Goal: Task Accomplishment & Management: Manage account settings

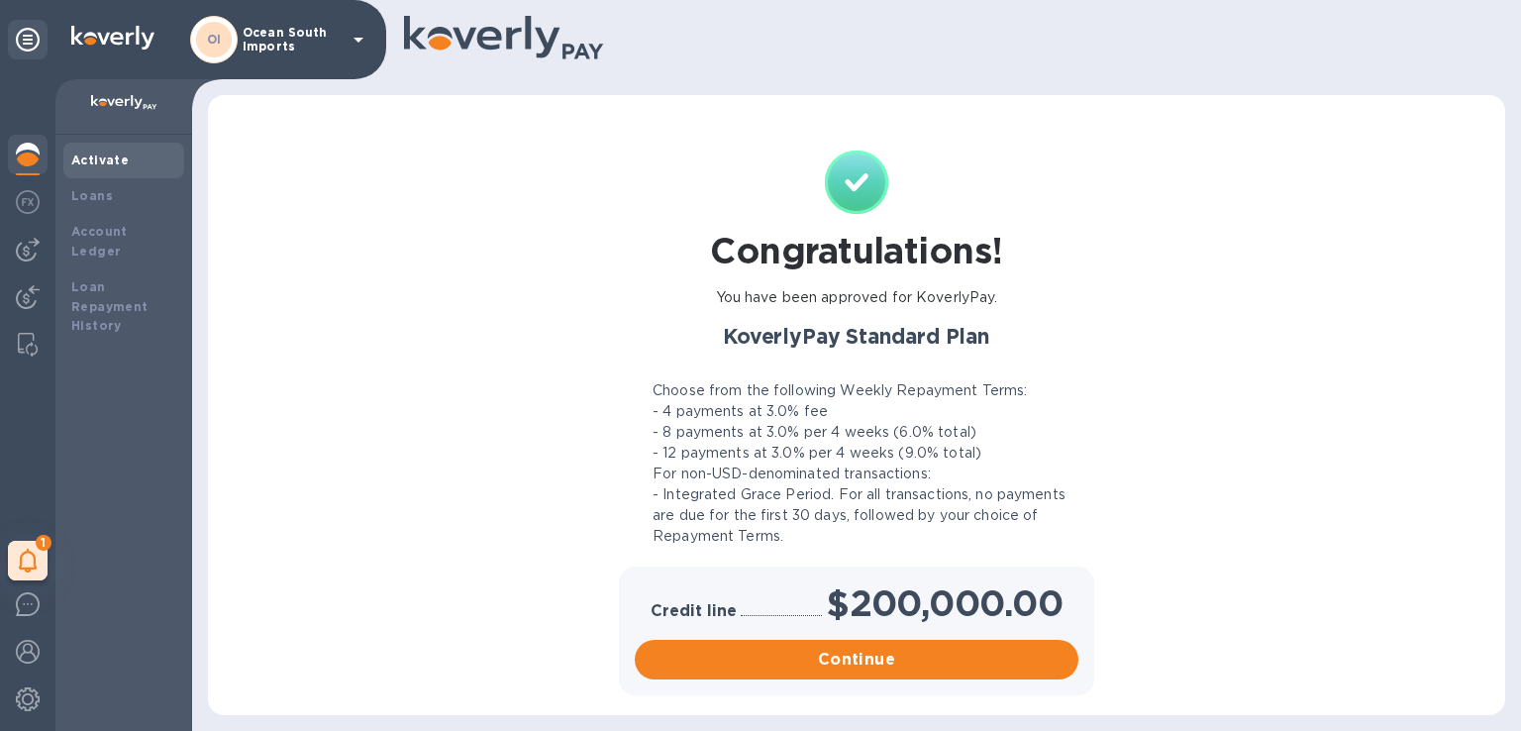
click at [36, 155] on img at bounding box center [28, 155] width 24 height 24
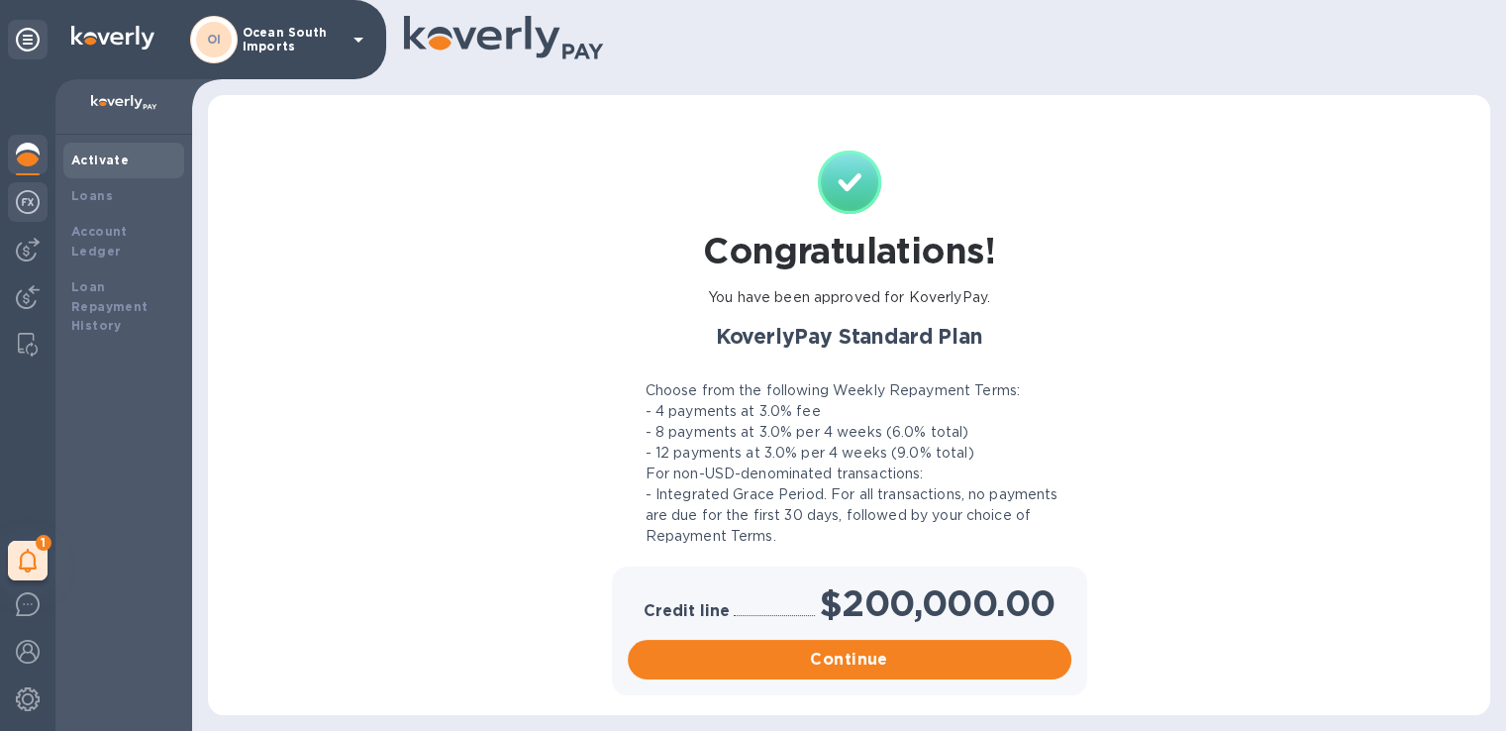
click at [37, 203] on img at bounding box center [28, 202] width 24 height 24
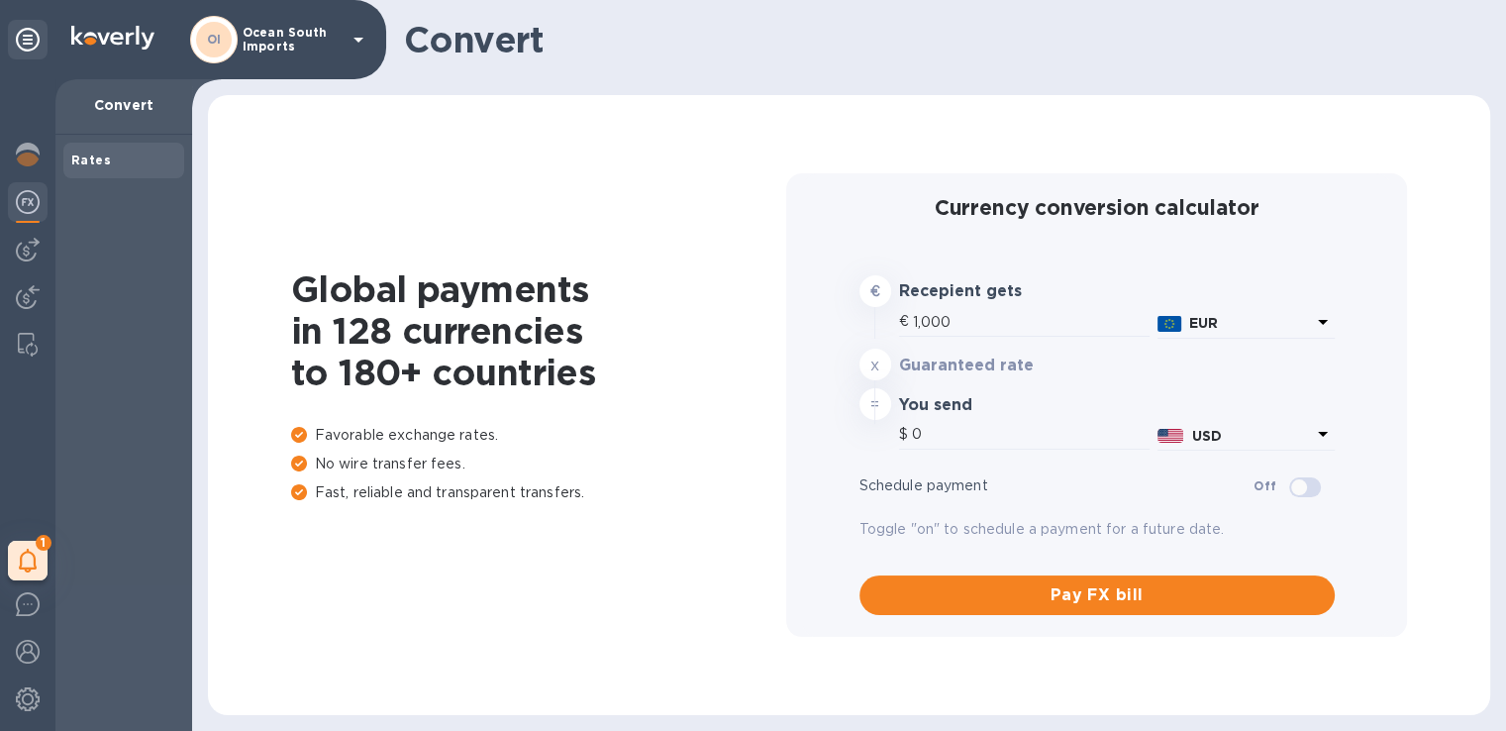
type input "1,164.59"
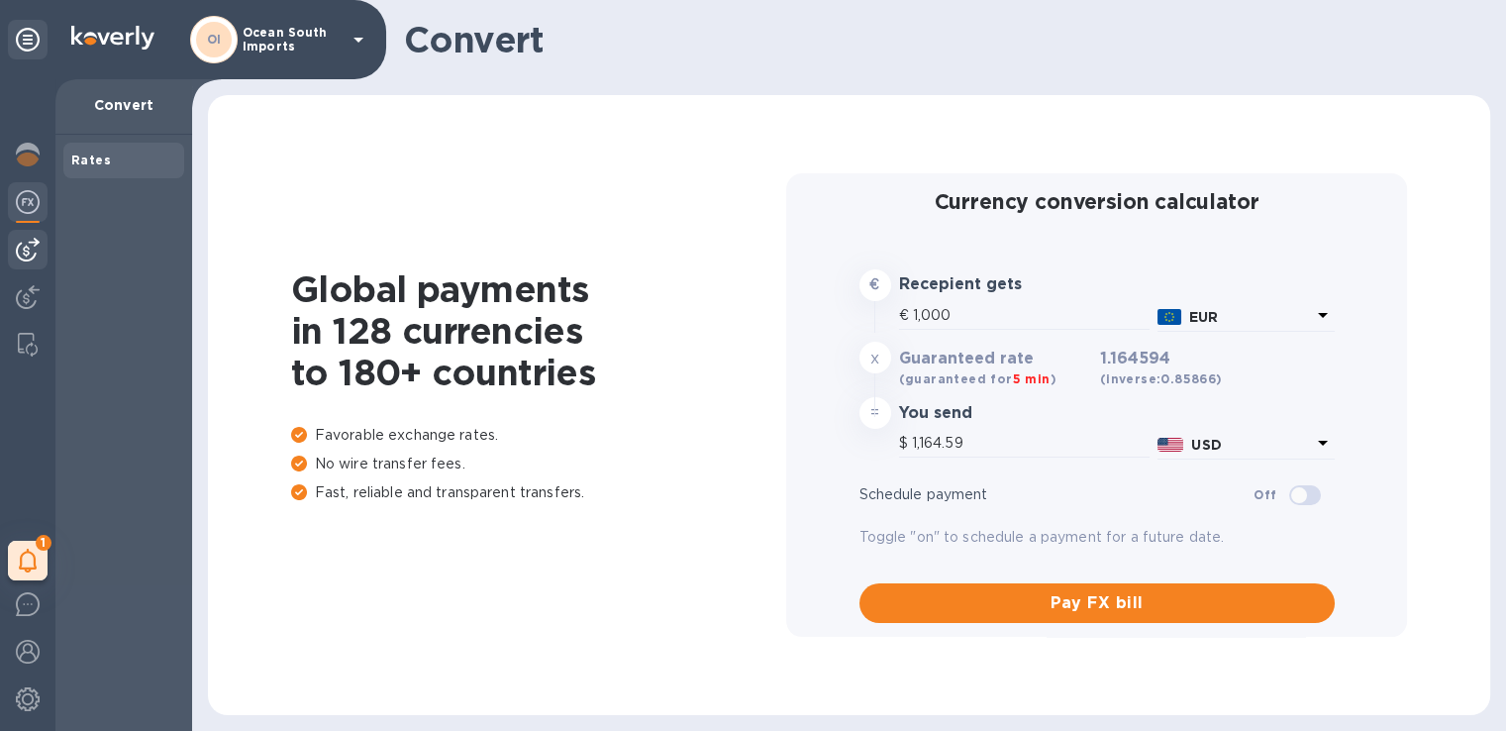
click at [30, 244] on img at bounding box center [28, 250] width 24 height 24
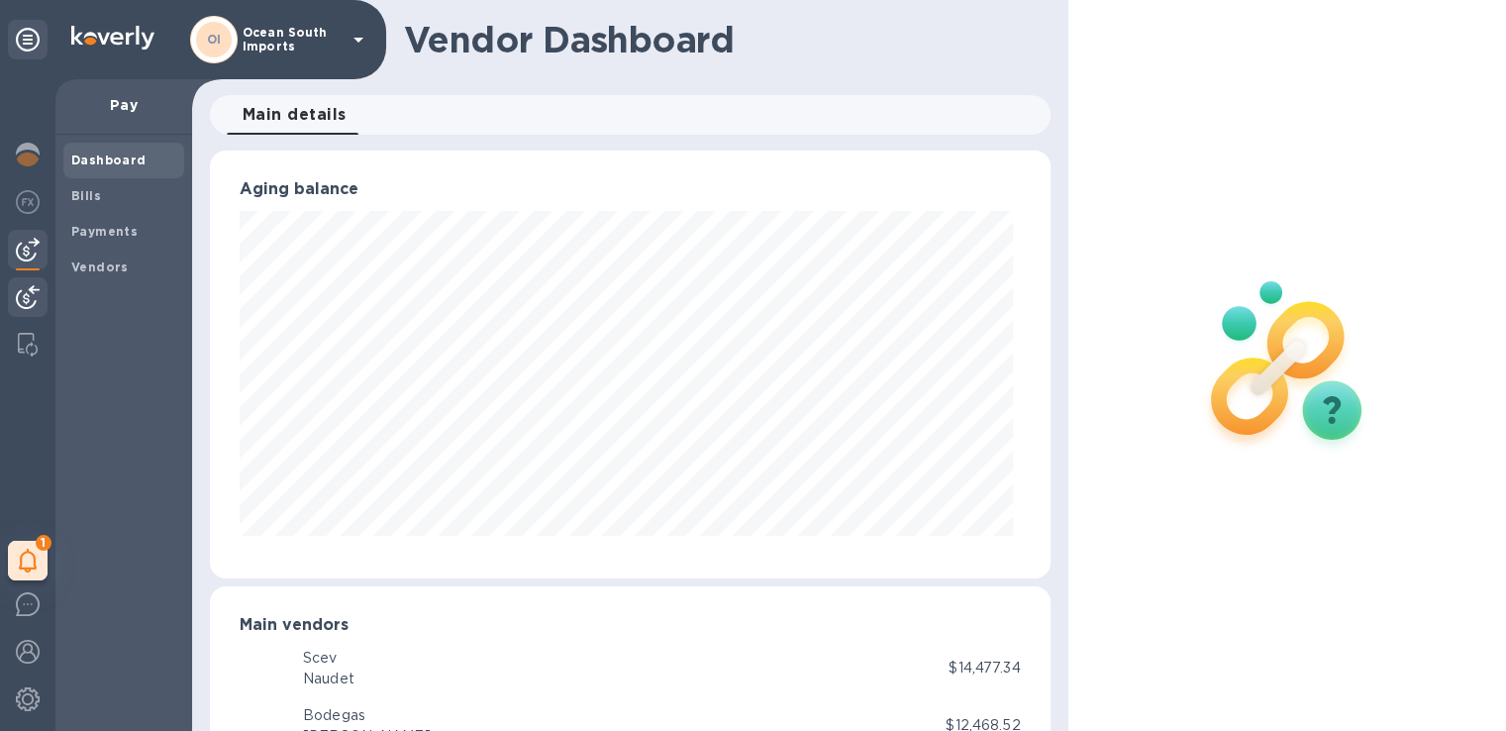
scroll to position [428, 832]
click at [28, 304] on img at bounding box center [28, 297] width 24 height 24
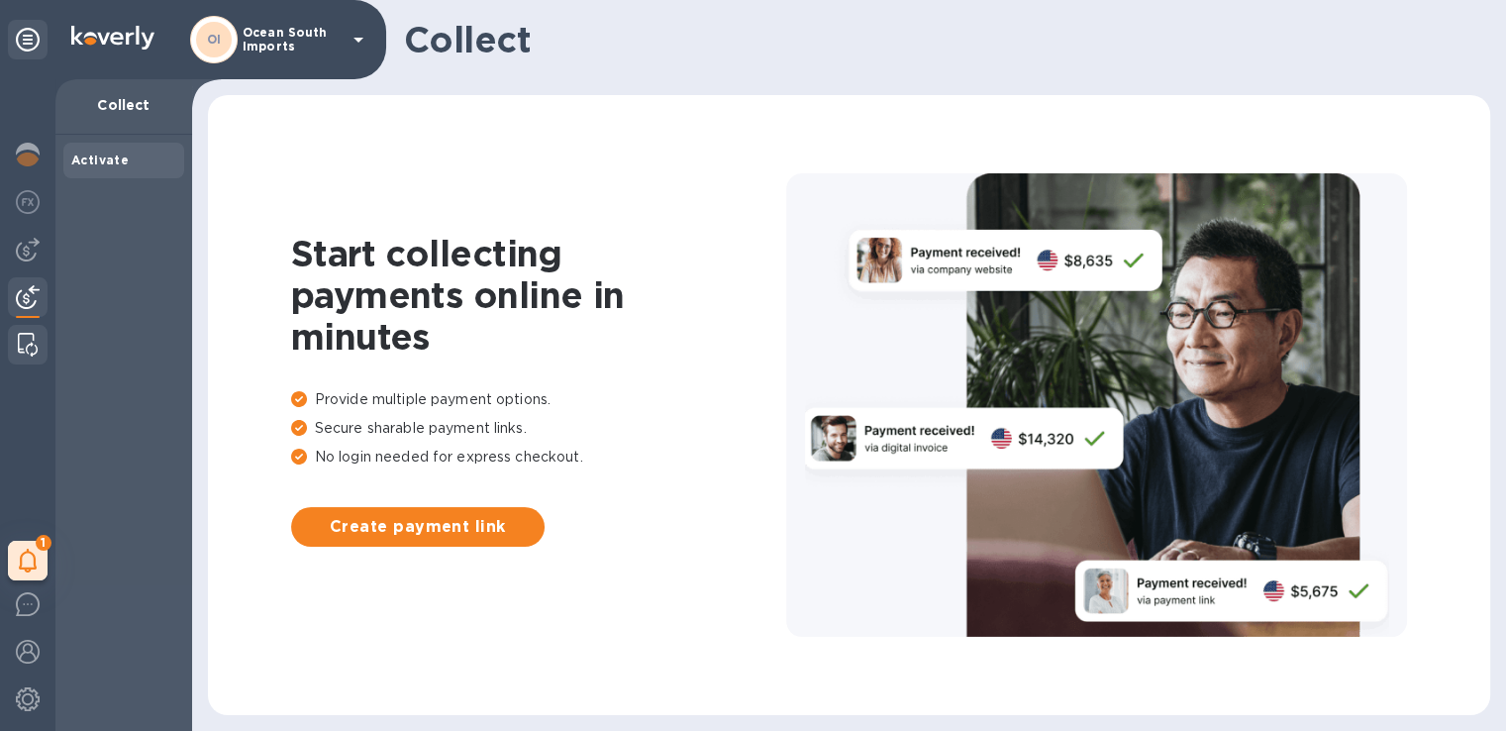
click at [26, 343] on img at bounding box center [28, 345] width 20 height 24
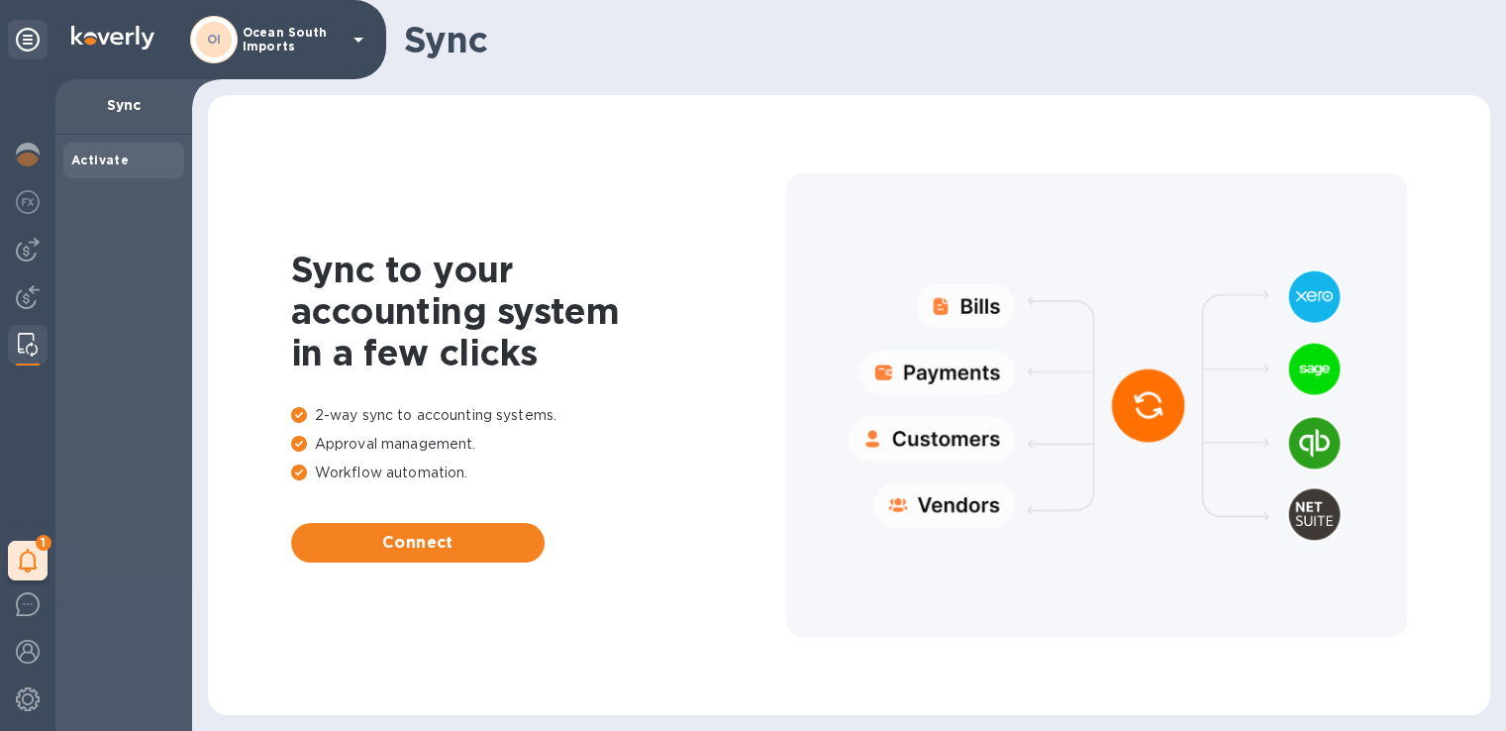
click at [282, 42] on p "Ocean South Imports" at bounding box center [292, 40] width 99 height 28
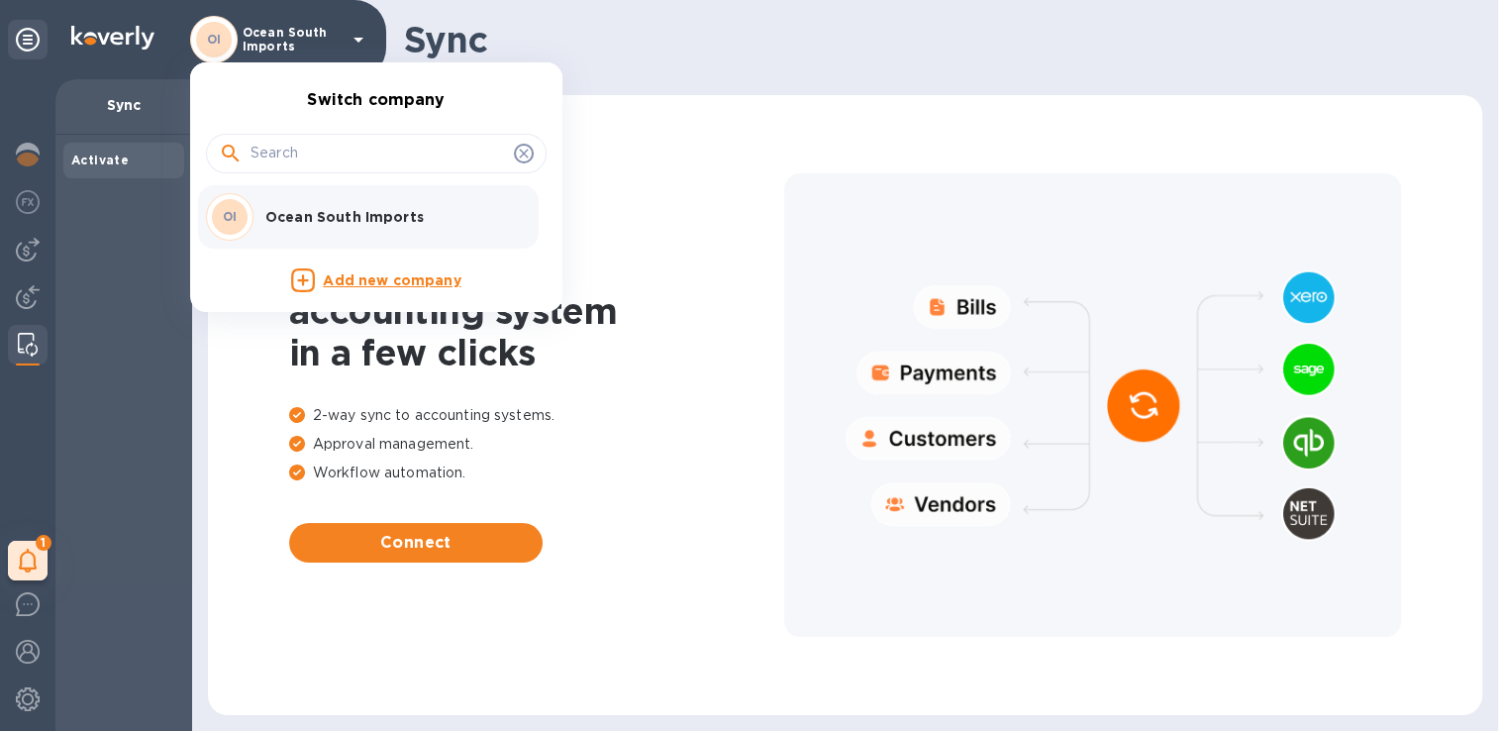
click at [333, 209] on p "Ocean South Imports" at bounding box center [390, 217] width 250 height 20
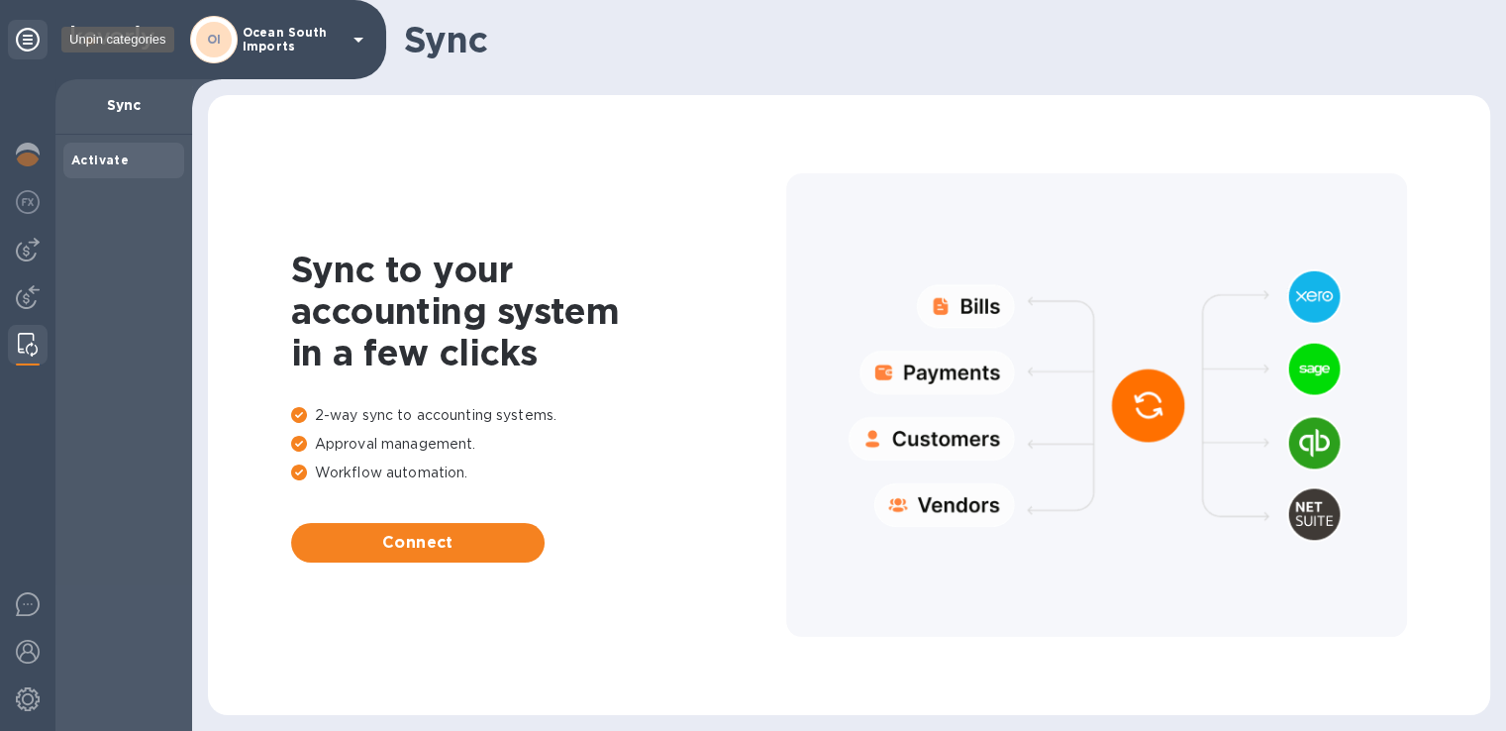
click at [37, 51] on div at bounding box center [28, 40] width 40 height 40
click at [34, 37] on icon at bounding box center [28, 40] width 24 height 24
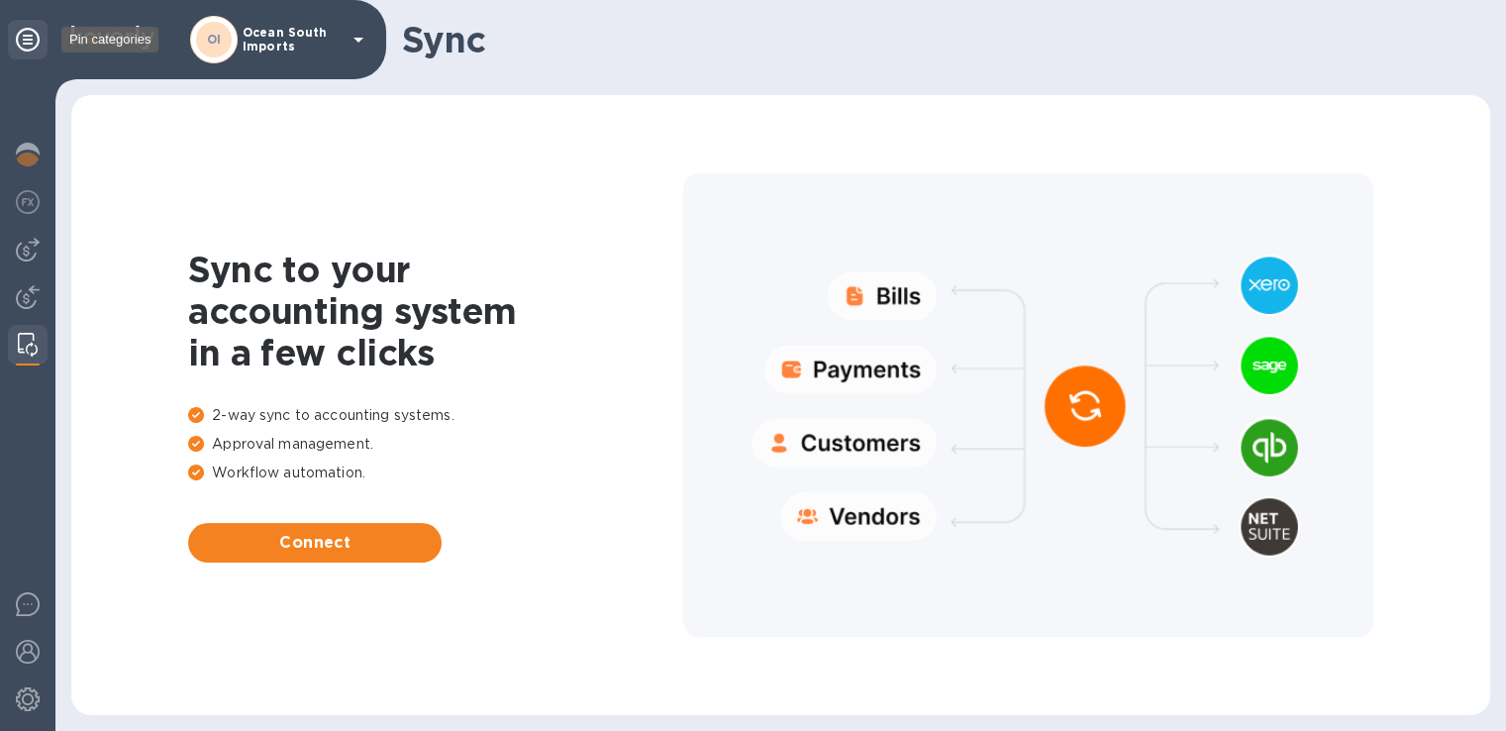
click at [39, 29] on icon at bounding box center [28, 40] width 24 height 24
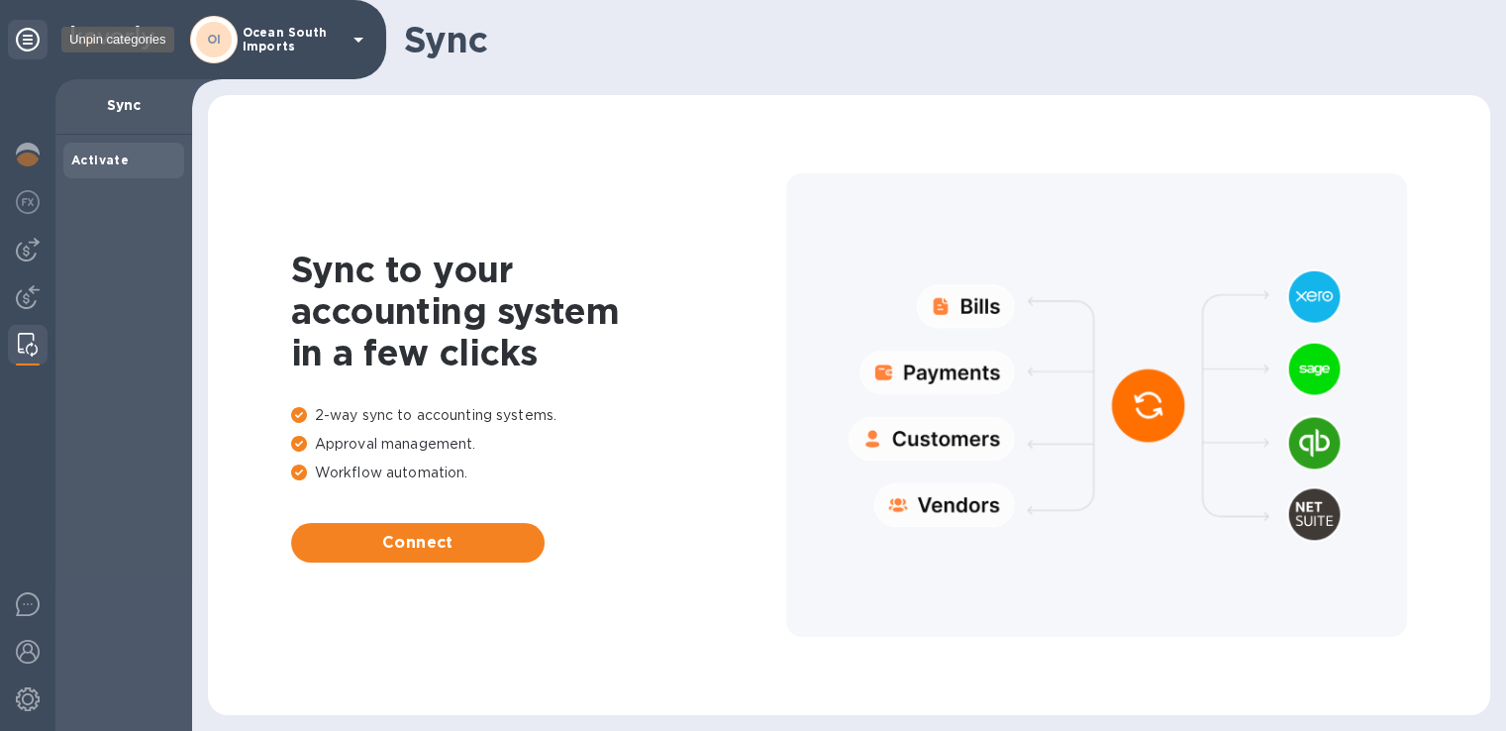
click at [28, 38] on icon at bounding box center [28, 40] width 24 height 24
click at [21, 156] on img at bounding box center [28, 155] width 24 height 24
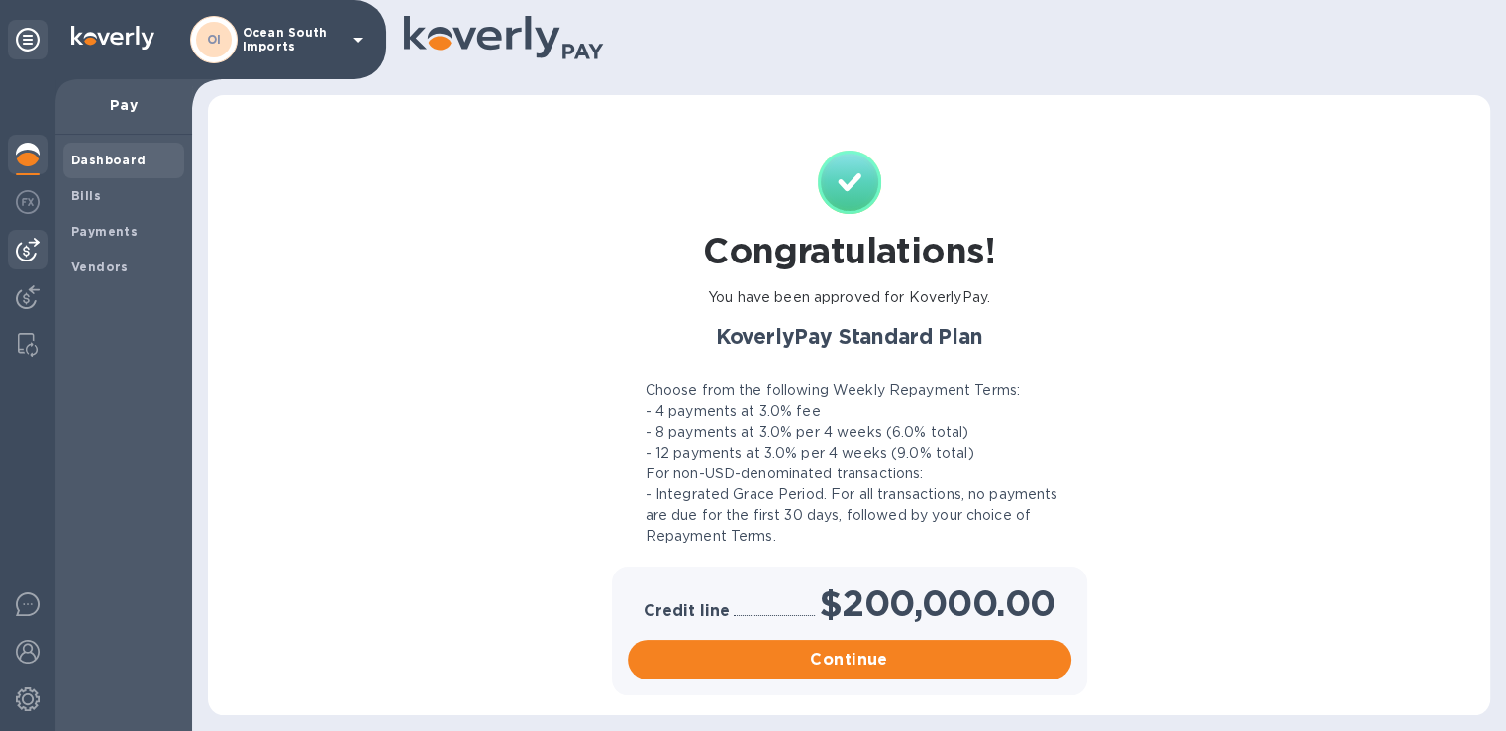
click at [111, 164] on b "Dashboard" at bounding box center [108, 160] width 75 height 15
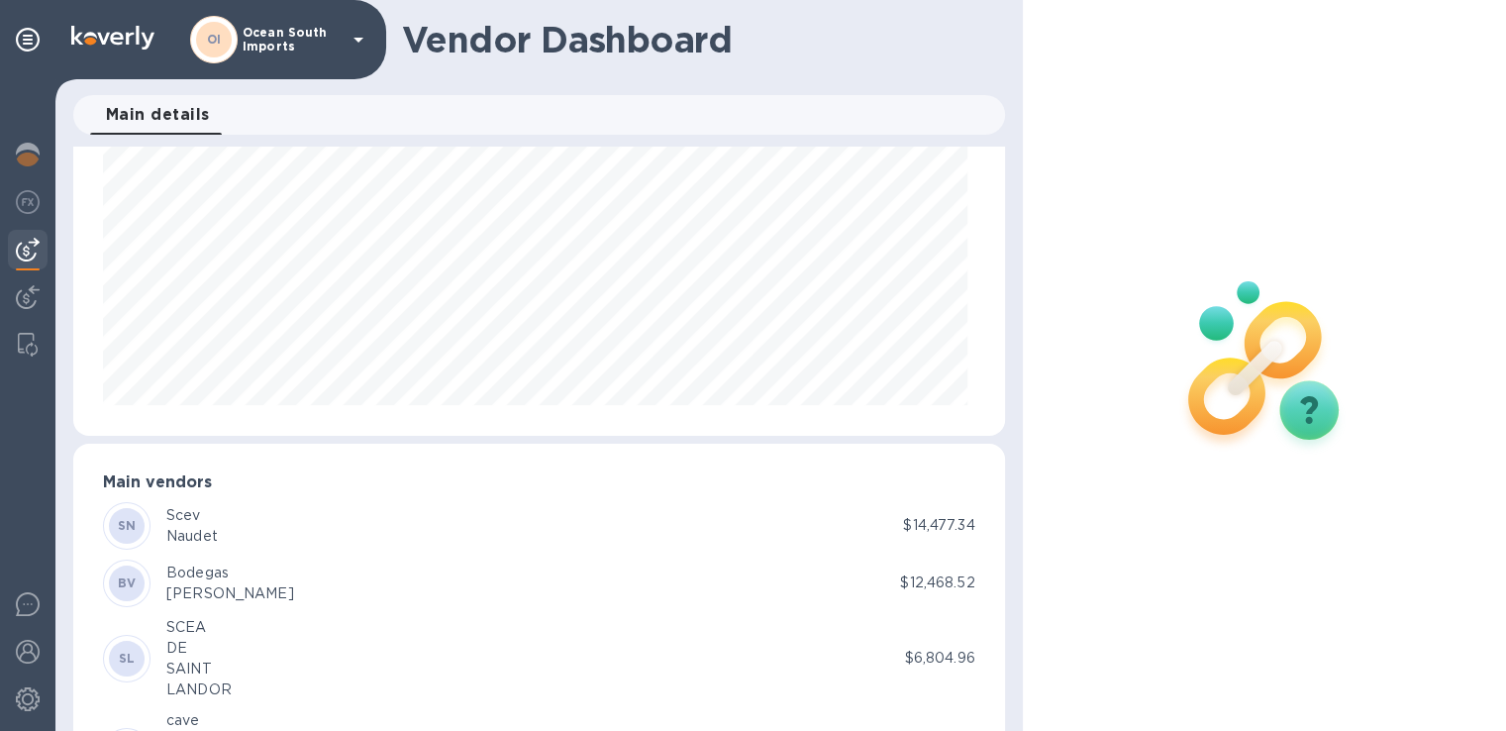
scroll to position [198, 0]
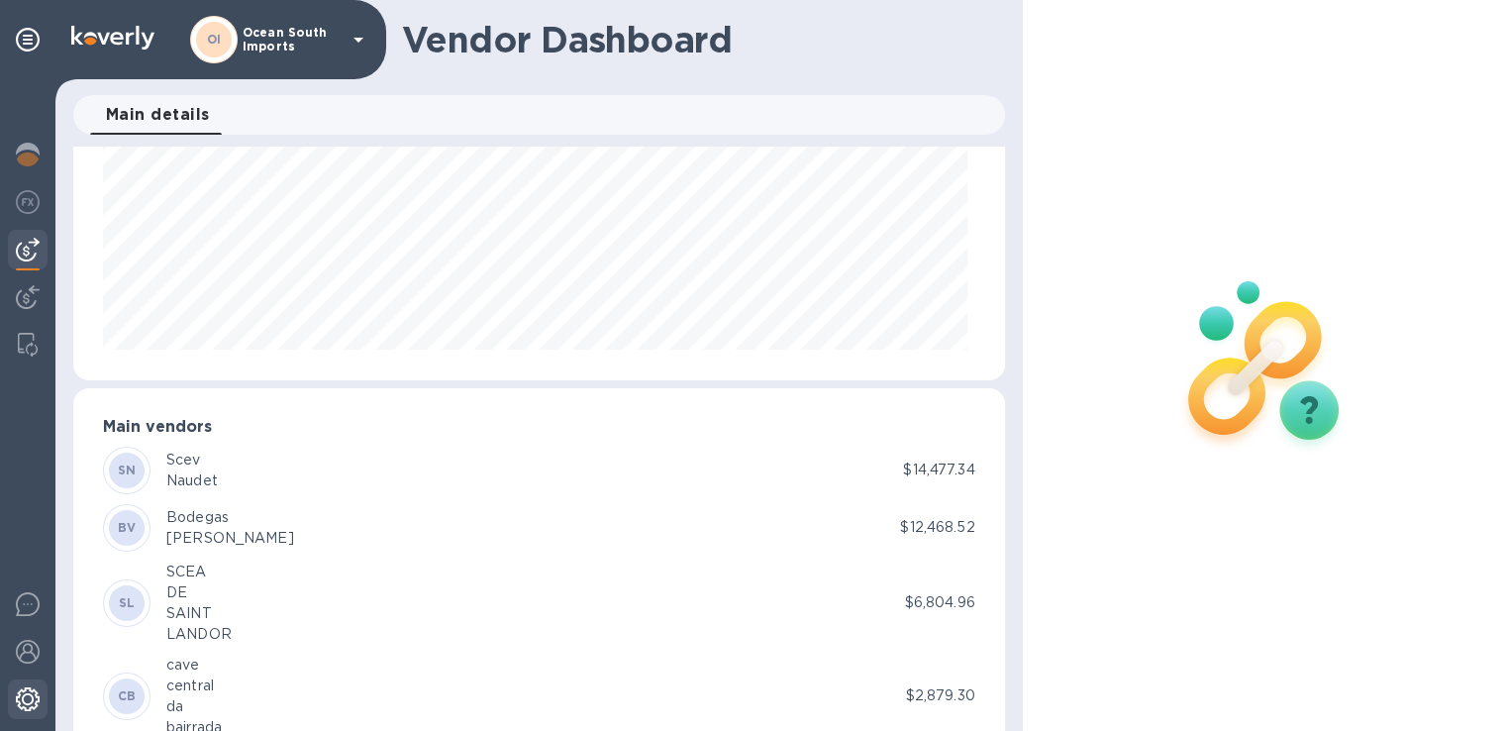
click at [26, 700] on img at bounding box center [28, 699] width 24 height 24
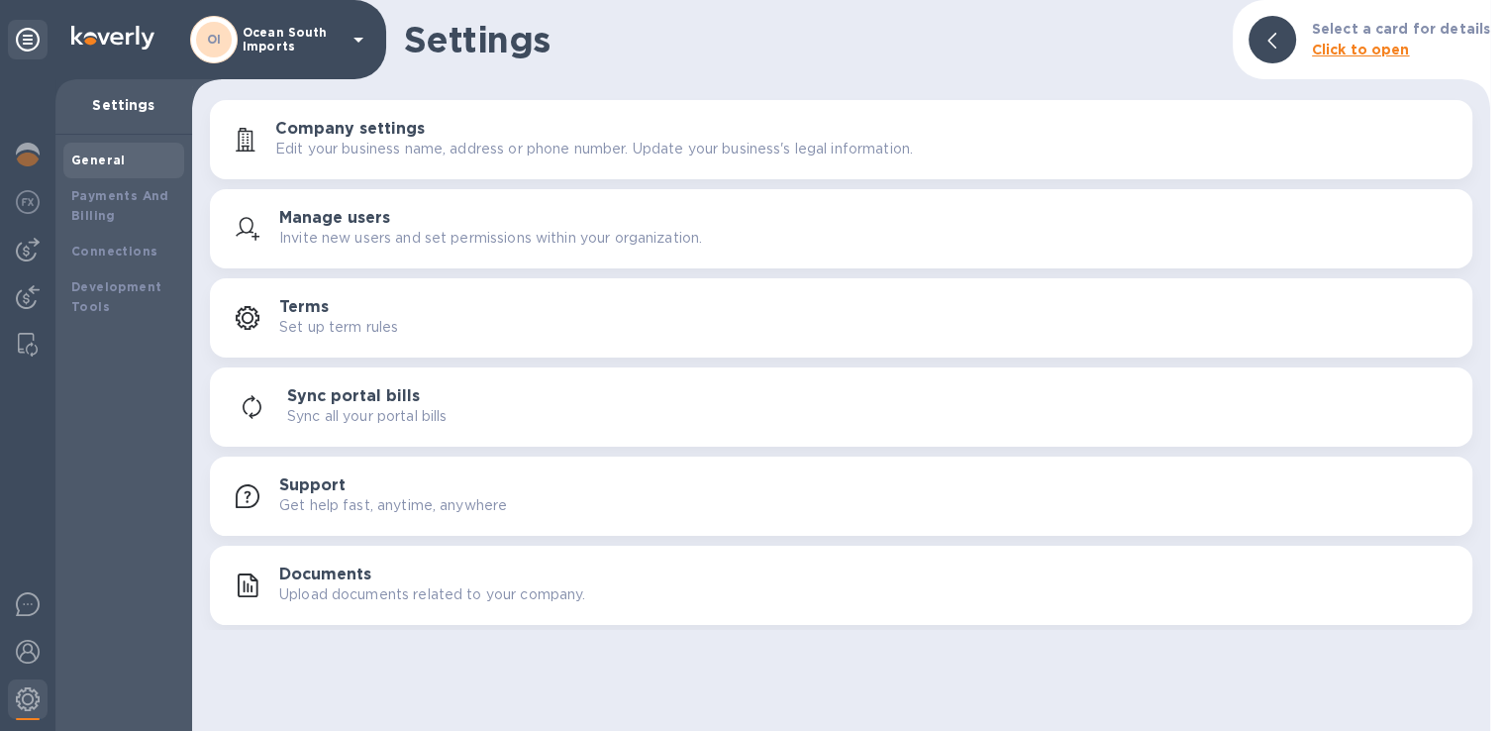
click at [348, 581] on h3 "Documents" at bounding box center [325, 574] width 92 height 19
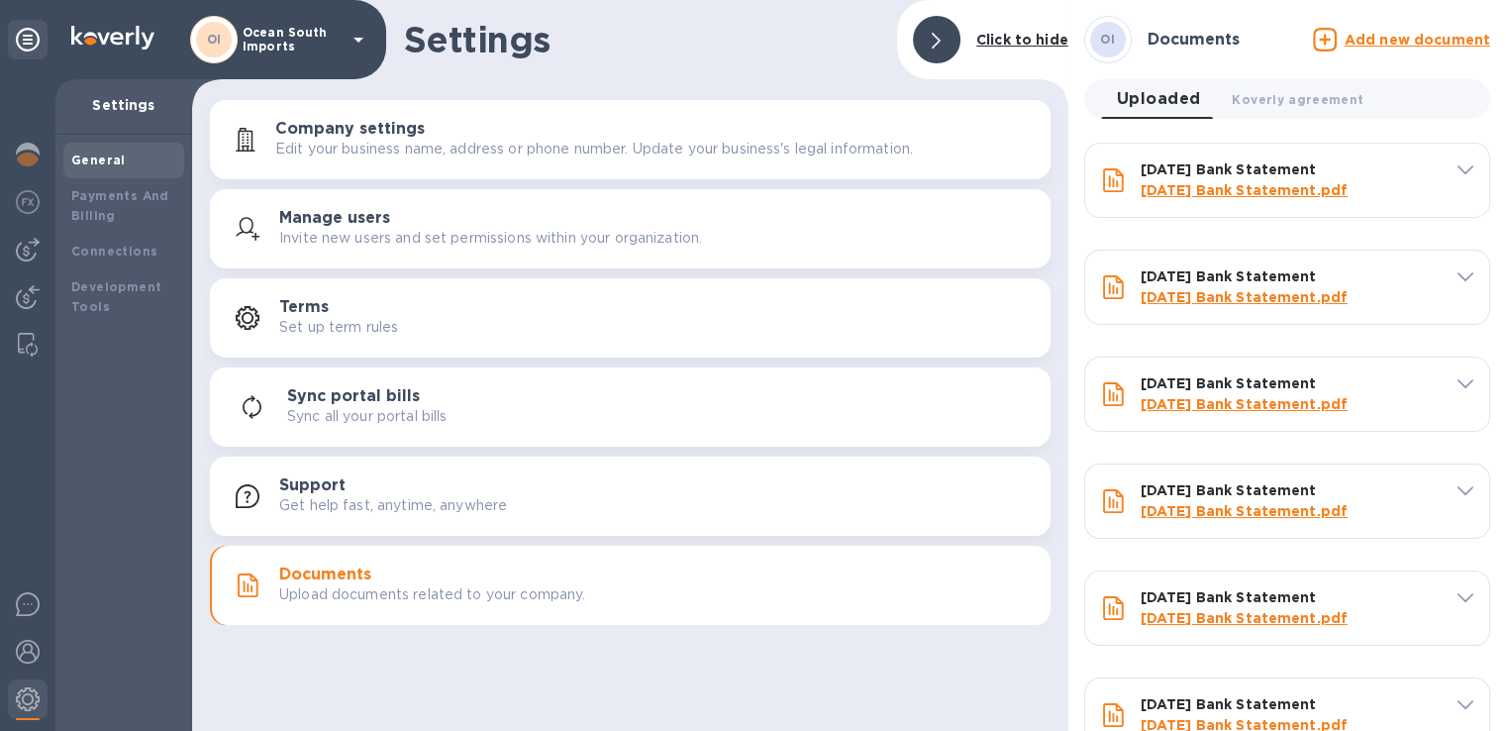
click at [1368, 41] on u "Add new document" at bounding box center [1418, 40] width 146 height 16
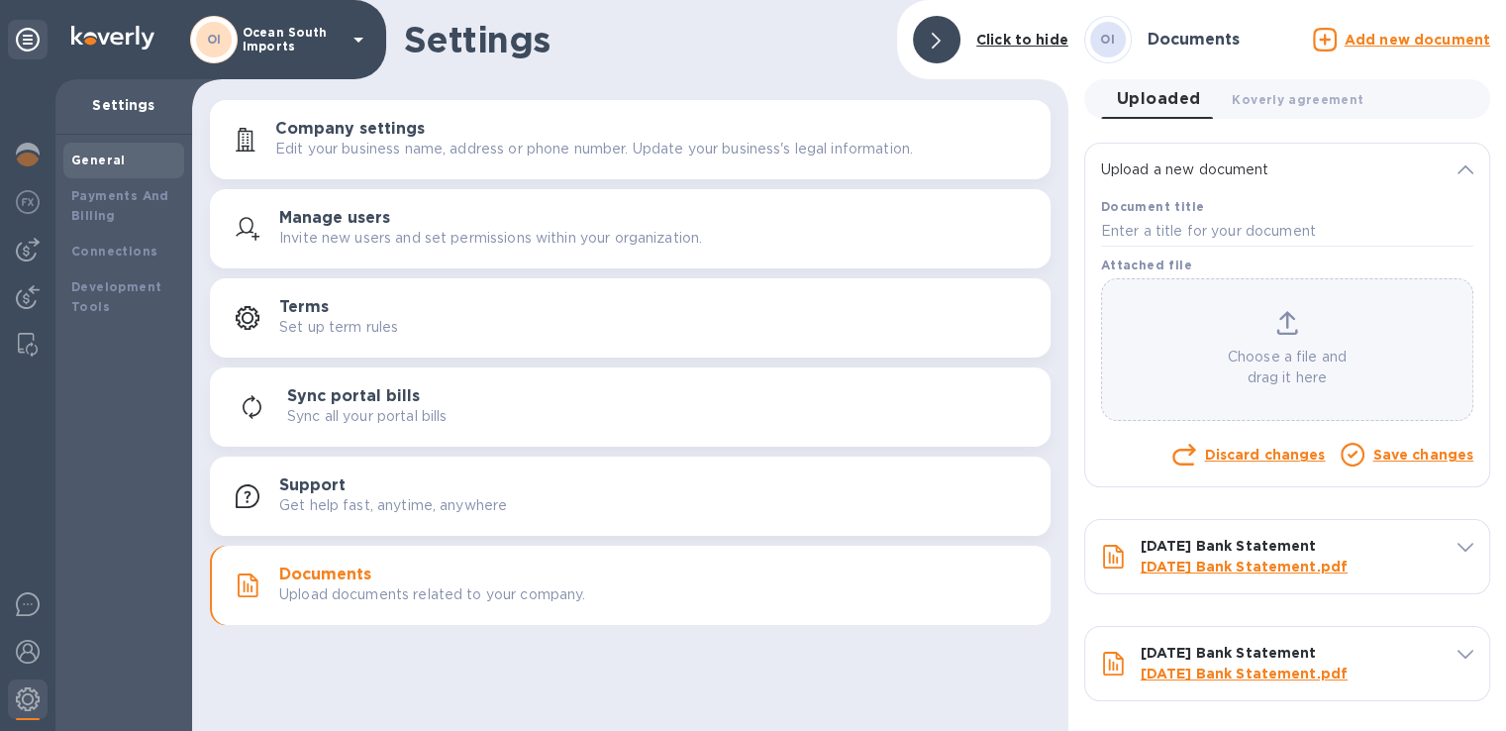
click at [1283, 382] on p "Choose a file and drag it here" at bounding box center [1287, 368] width 370 height 42
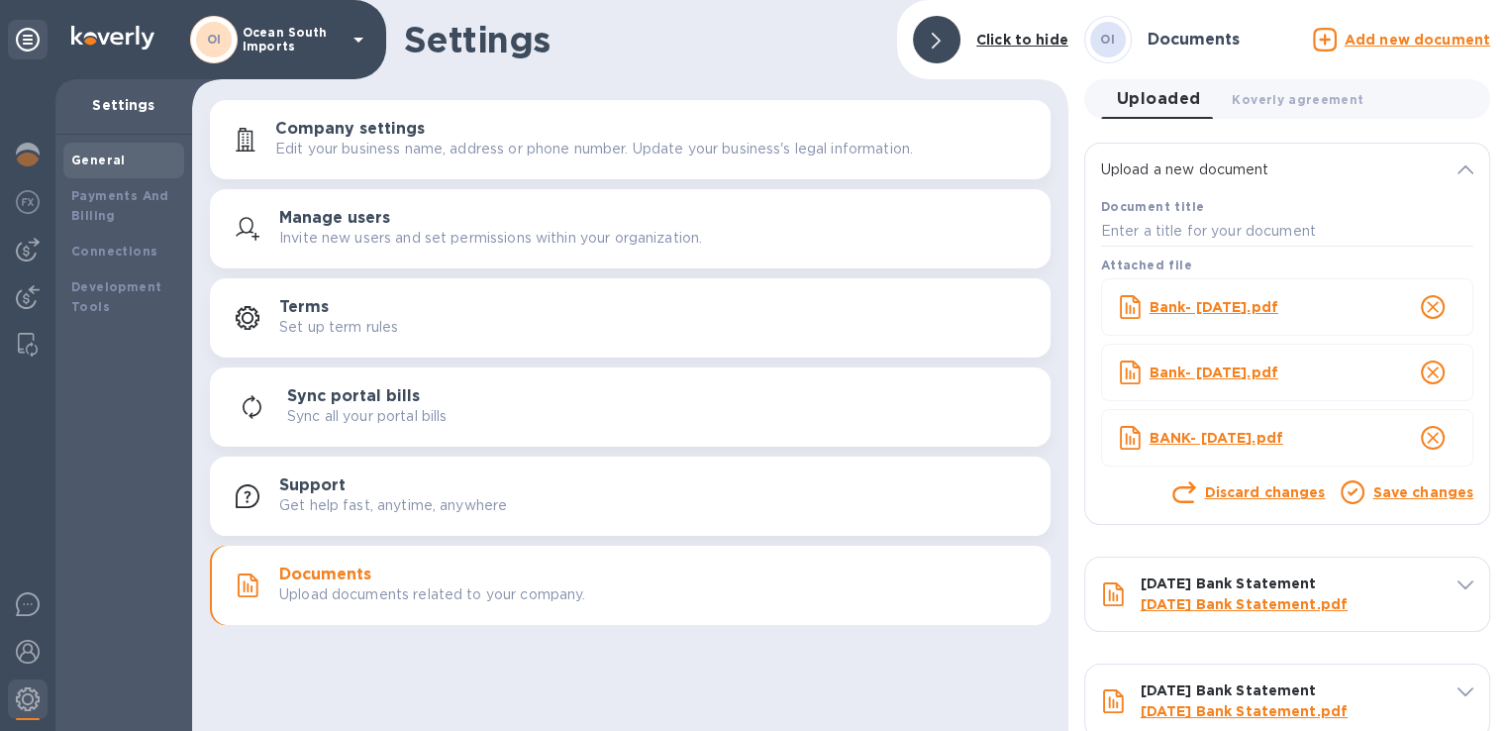
click at [1411, 500] on link "Save changes" at bounding box center [1423, 492] width 101 height 16
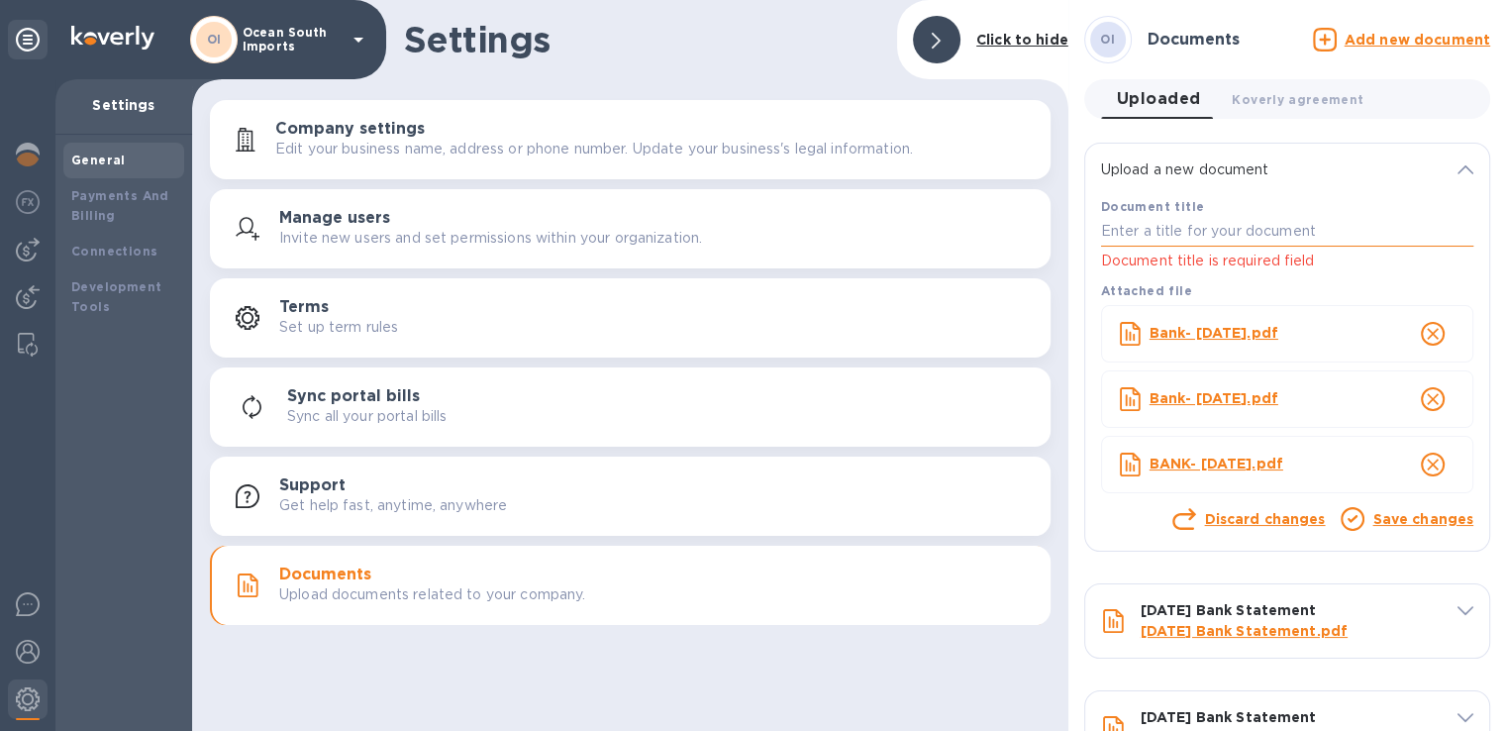
click at [1270, 247] on input "text" at bounding box center [1287, 232] width 372 height 30
type input "Bank Statements"
click at [1398, 530] on p "Save changes" at bounding box center [1423, 519] width 101 height 21
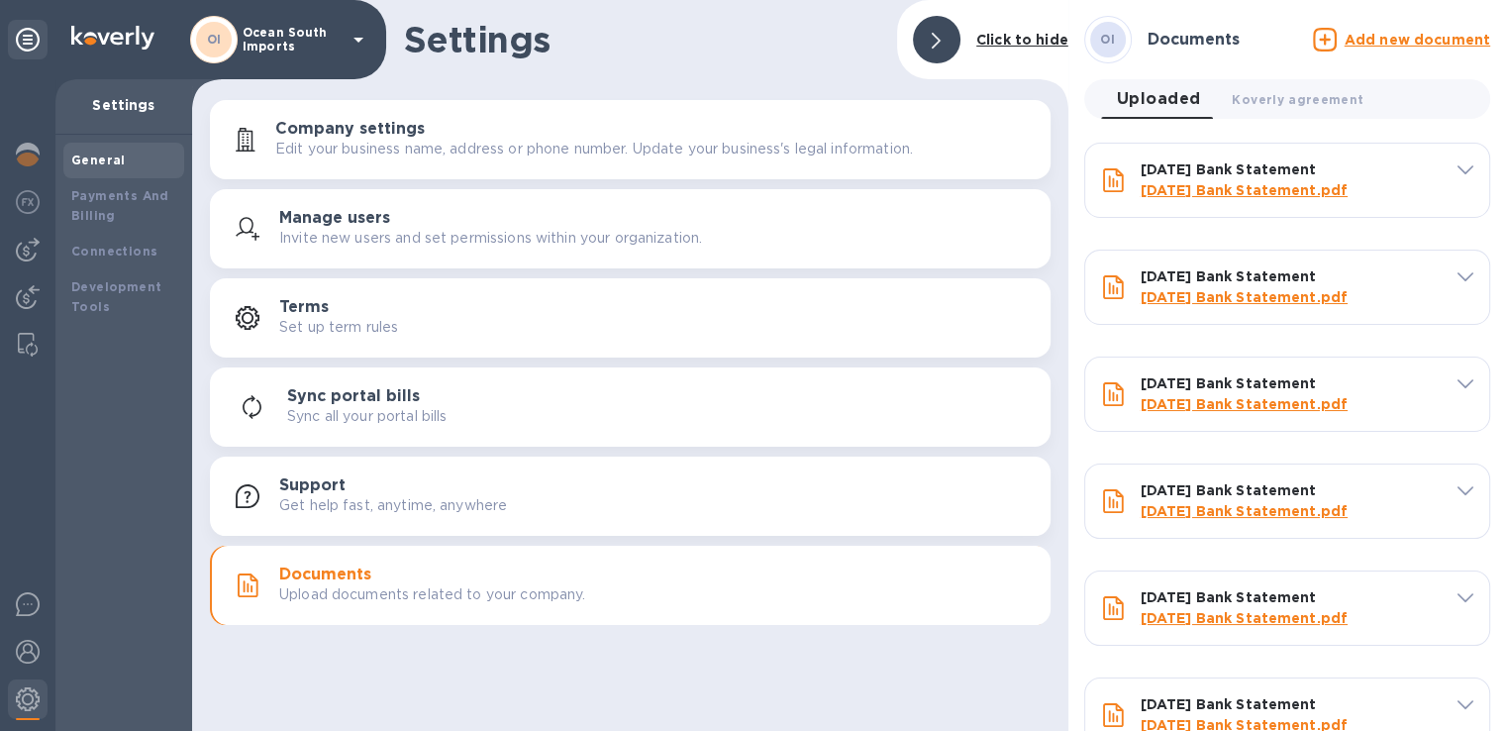
click at [1288, 185] on link "November 2023 Bank Statement.pdf" at bounding box center [1244, 190] width 207 height 16
